Goal: Information Seeking & Learning: Find specific fact

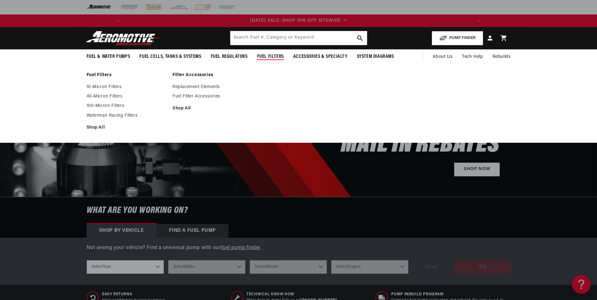
click at [277, 58] on span "Fuel Filters" at bounding box center [270, 56] width 27 height 7
click at [101, 87] on link "10-Micron Filters" at bounding box center [127, 87] width 80 height 6
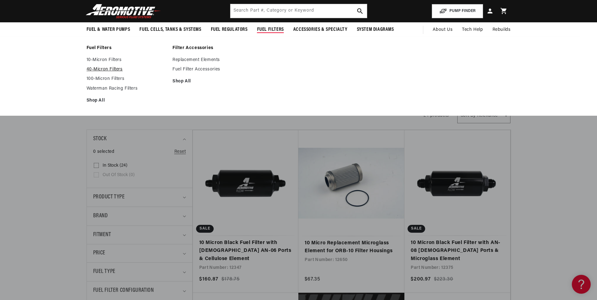
click at [103, 70] on link "40-Micron Filters" at bounding box center [127, 70] width 80 height 6
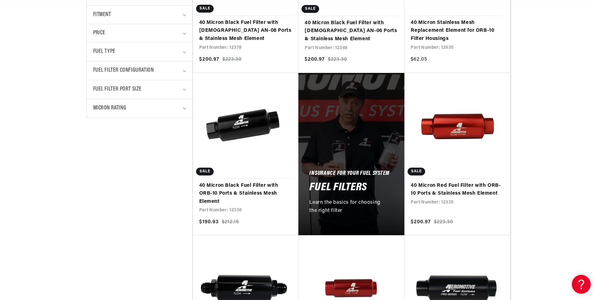
scroll to position [0, 357]
click at [231, 206] on link "40 Micron Black Fuel Filter with ORB-10 Ports & Stainless Mesh Element" at bounding box center [245, 194] width 93 height 24
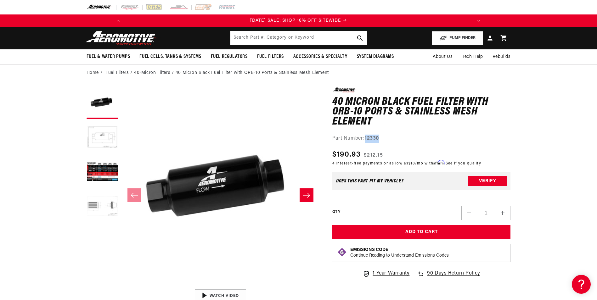
drag, startPoint x: 366, startPoint y: 138, endPoint x: 381, endPoint y: 138, distance: 15.4
click at [381, 138] on div "Part Number: 12330" at bounding box center [421, 139] width 178 height 8
click at [368, 140] on strong "12330" at bounding box center [372, 138] width 14 height 5
drag, startPoint x: 366, startPoint y: 139, endPoint x: 383, endPoint y: 138, distance: 17.1
click at [383, 138] on div "Part Number: 12330" at bounding box center [421, 139] width 178 height 8
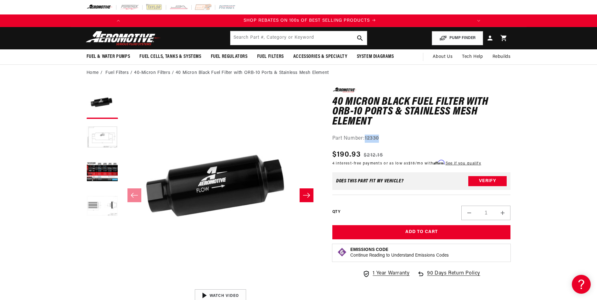
scroll to position [0, 357]
copy strong "12330"
